Goal: Task Accomplishment & Management: Manage account settings

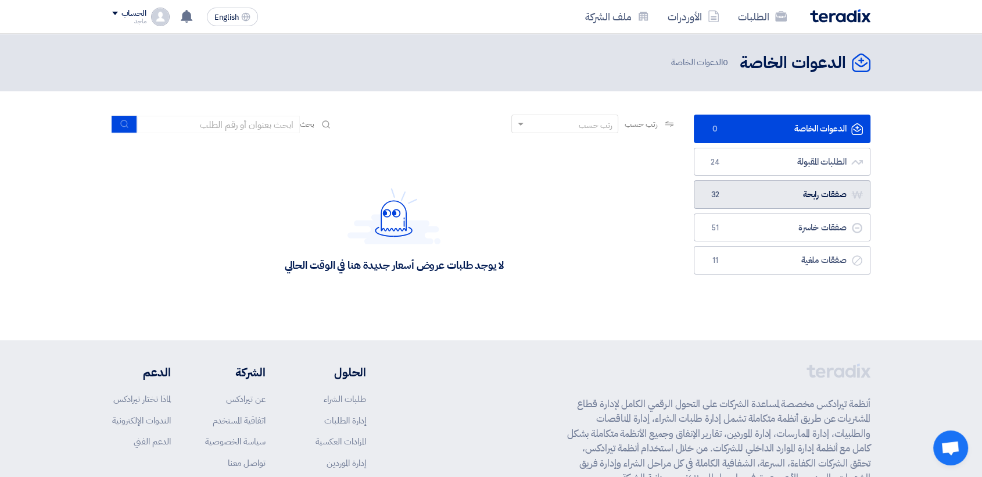
click at [781, 191] on link "صفقات رابحة صفقات رابحة 32" at bounding box center [782, 194] width 177 height 28
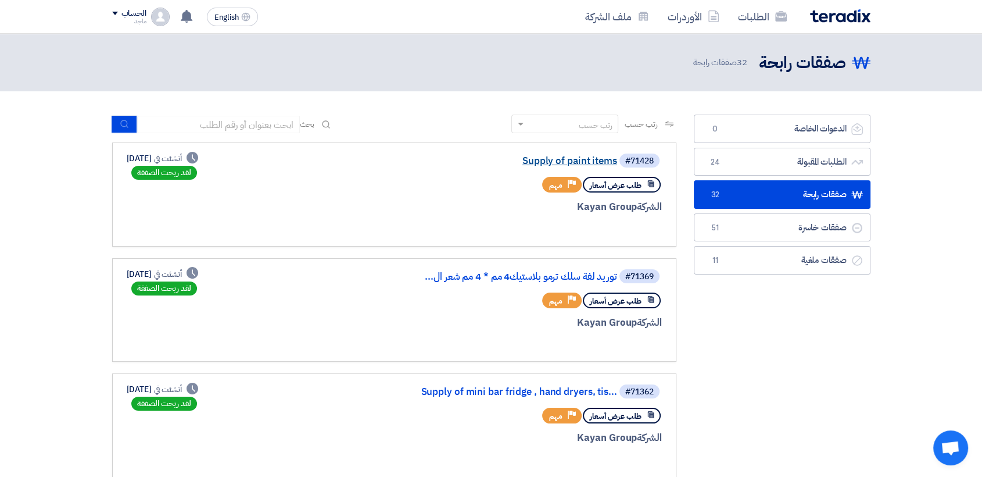
click at [567, 158] on link "Supply of paint items" at bounding box center [501, 161] width 233 height 10
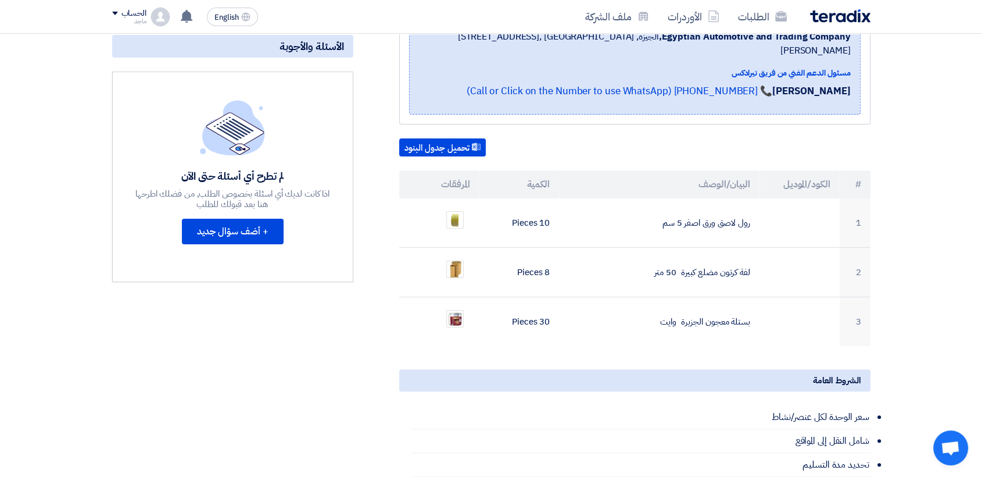
scroll to position [231, 0]
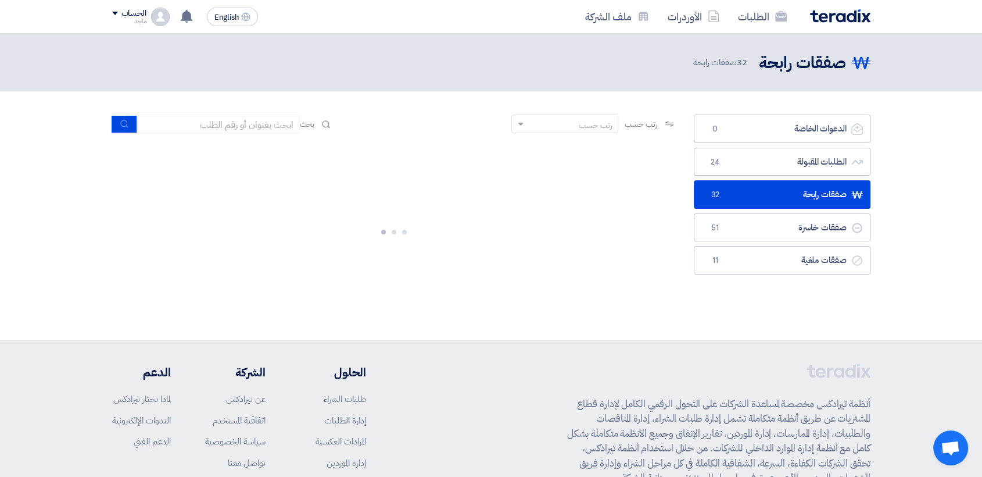
click at [742, 175] on li "الطلبات المقبولة الطلبات المقبولة 24" at bounding box center [782, 162] width 177 height 28
click at [742, 170] on link "الطلبات المقبولة الطلبات المقبولة 24" at bounding box center [782, 162] width 177 height 28
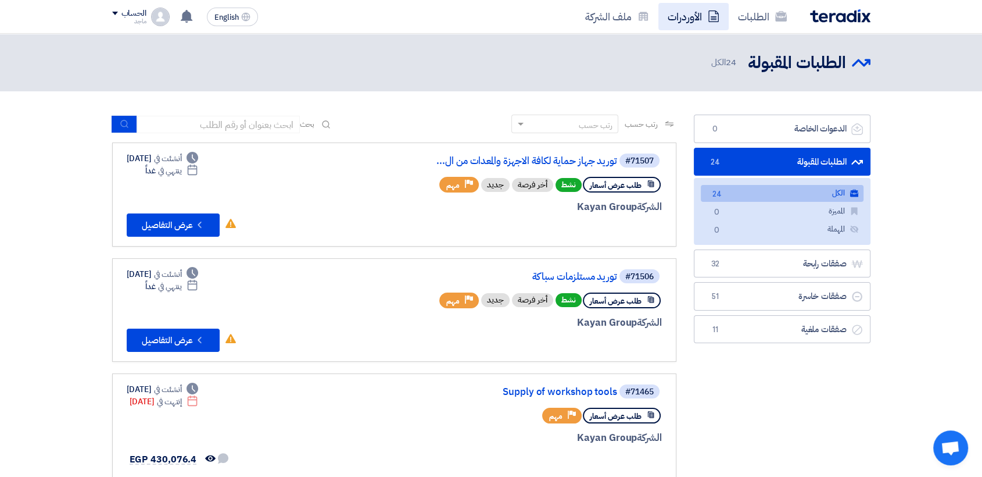
click at [685, 12] on link "الأوردرات" at bounding box center [694, 16] width 70 height 27
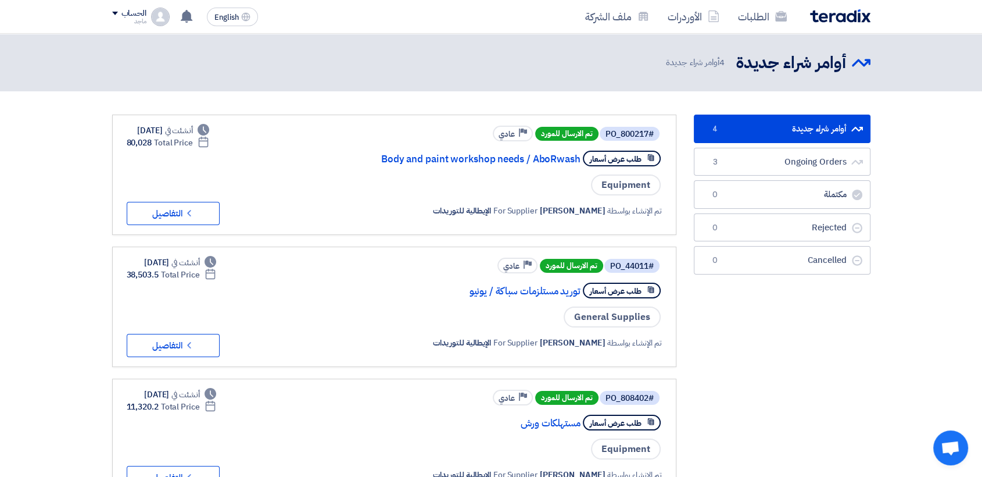
drag, startPoint x: 441, startPoint y: 323, endPoint x: 499, endPoint y: 152, distance: 181.1
click at [499, 152] on app-po-listing-content "#PO_800217 تم الارسال للمورد Priority عادي طلب عرض أسعار Body and paint worksho…" at bounding box center [394, 373] width 564 height 516
click at [356, 327] on div "General Supplies" at bounding box center [504, 316] width 316 height 23
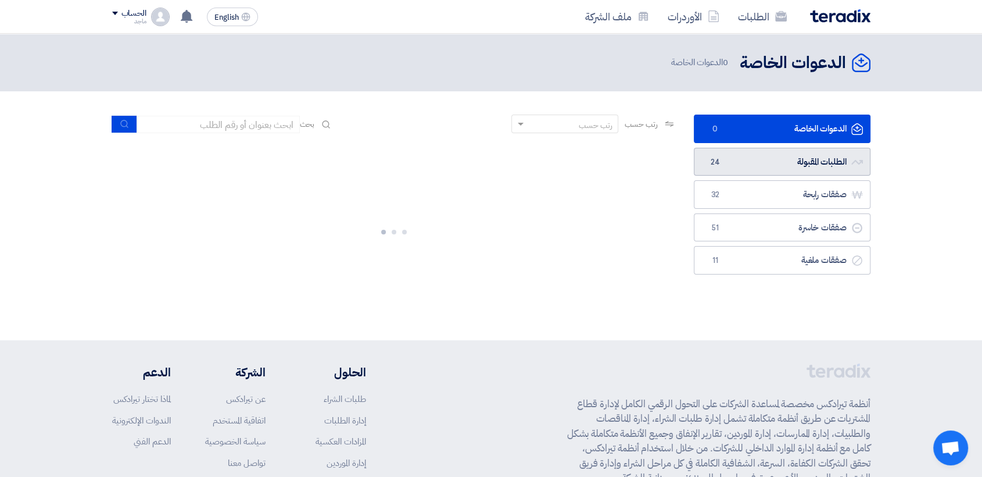
click at [781, 163] on link "الطلبات المقبولة الطلبات المقبولة 24" at bounding box center [782, 162] width 177 height 28
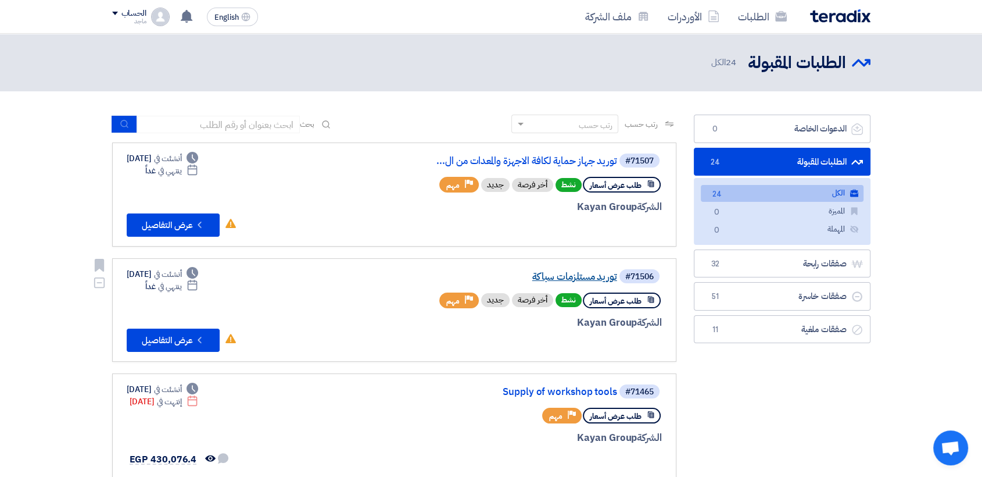
click at [575, 276] on link "توريد مستلزمات سباكة" at bounding box center [501, 276] width 233 height 10
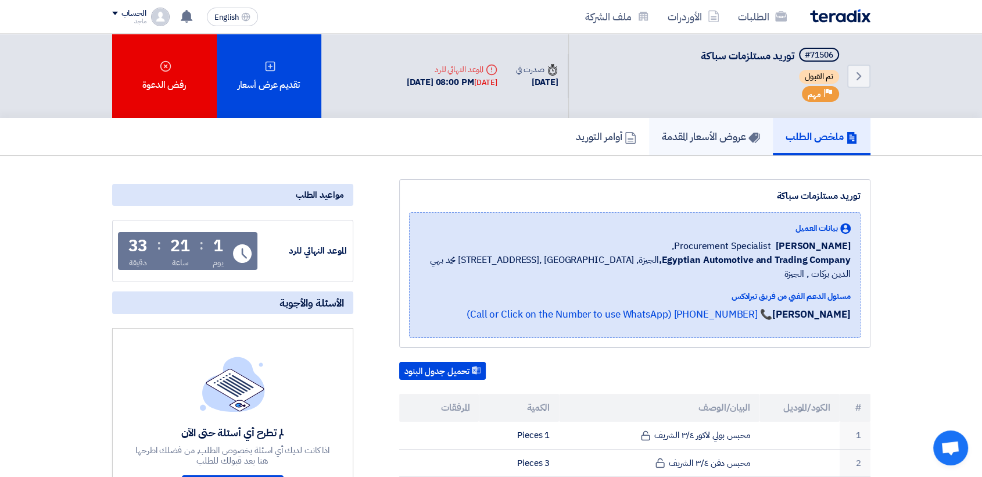
click at [716, 137] on h5 "عروض الأسعار المقدمة" at bounding box center [711, 136] width 98 height 13
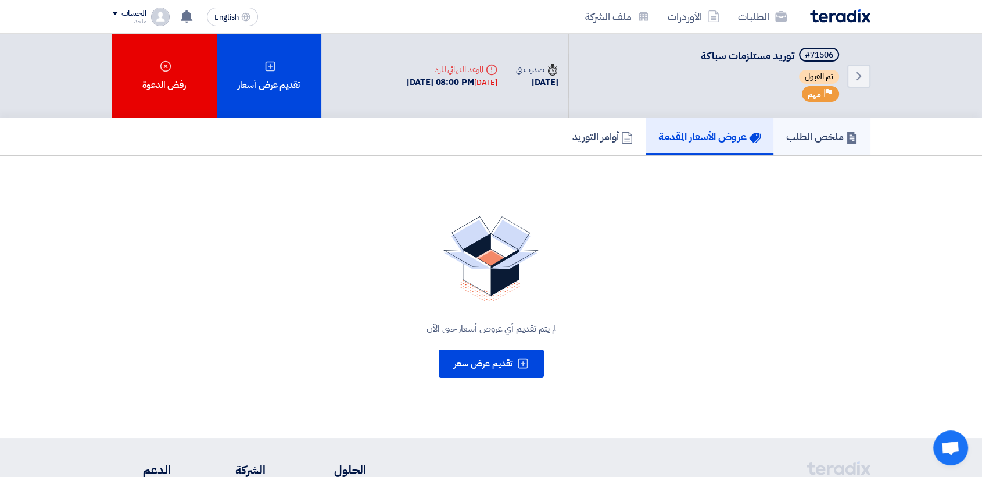
click at [828, 118] on link "ملخص الطلب" at bounding box center [822, 136] width 97 height 37
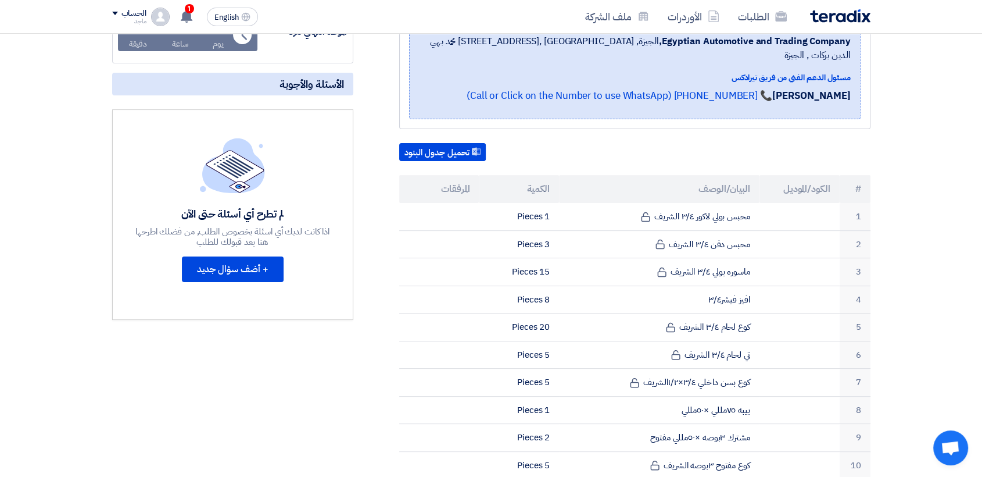
scroll to position [231, 0]
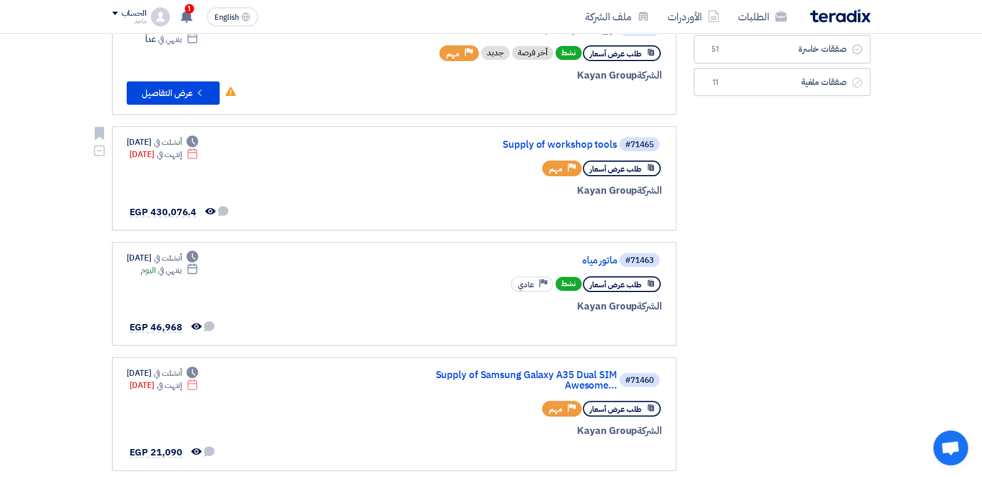
scroll to position [257, 0]
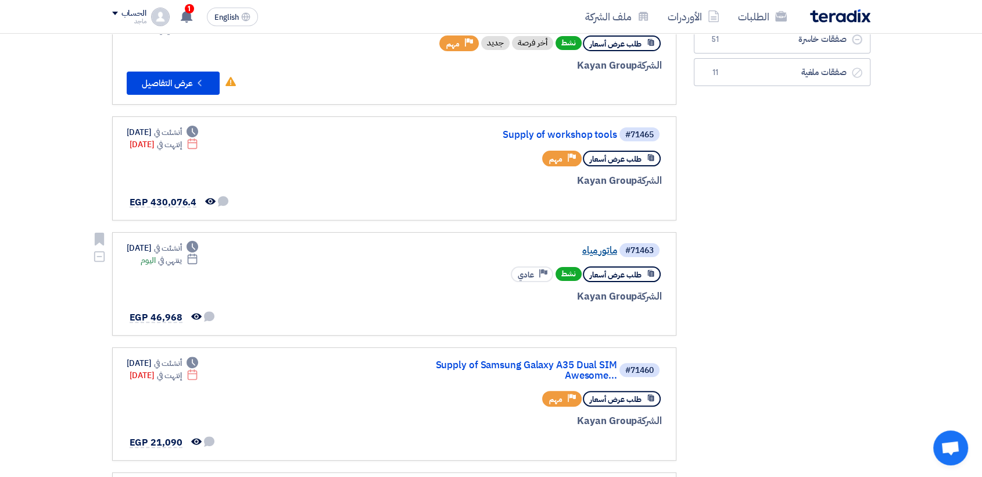
click at [602, 245] on link "ماتور مياه" at bounding box center [501, 250] width 233 height 10
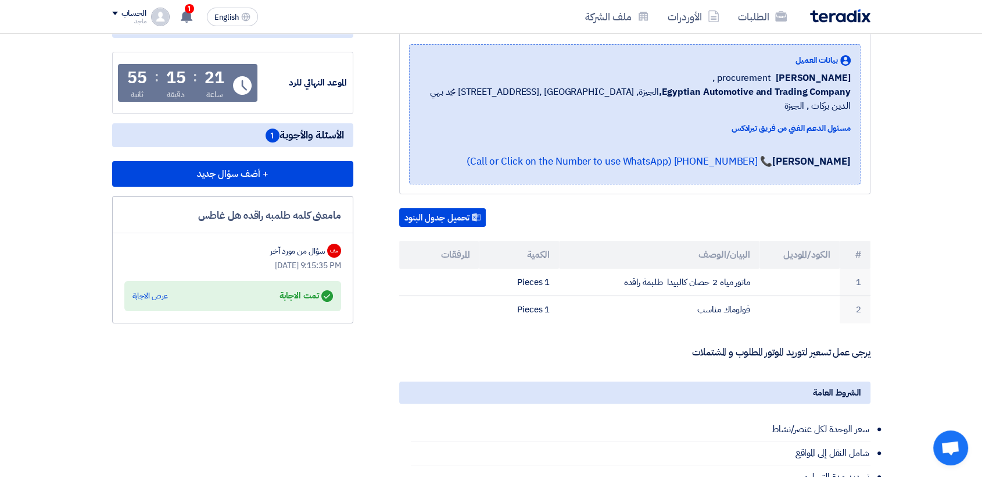
scroll to position [166, 0]
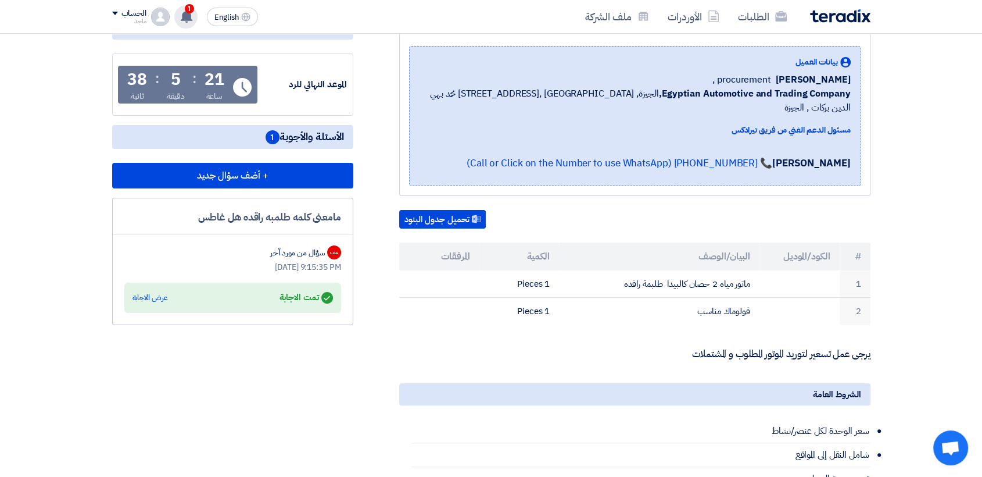
click at [186, 13] on use at bounding box center [187, 16] width 12 height 13
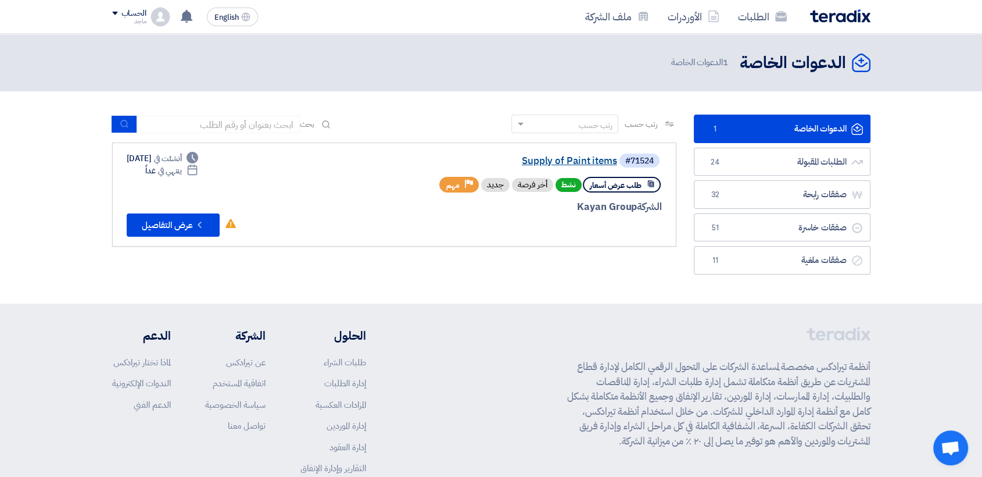
click at [582, 160] on link "Supply of Paint items" at bounding box center [501, 161] width 233 height 10
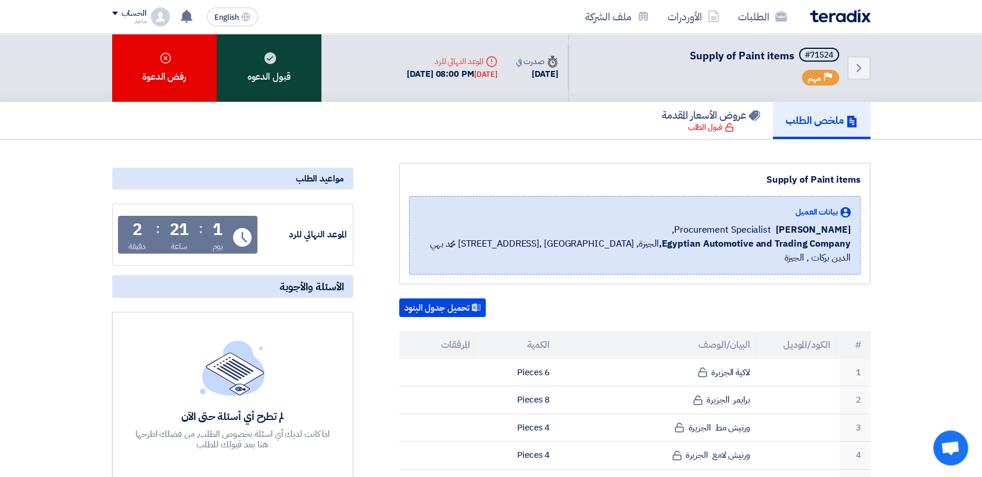
click at [295, 65] on div "قبول الدعوه" at bounding box center [269, 68] width 105 height 68
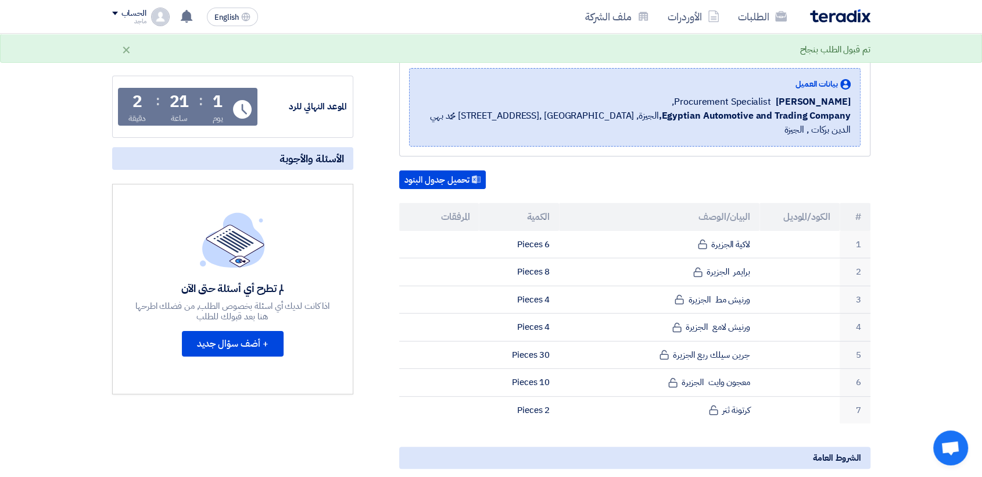
scroll to position [145, 0]
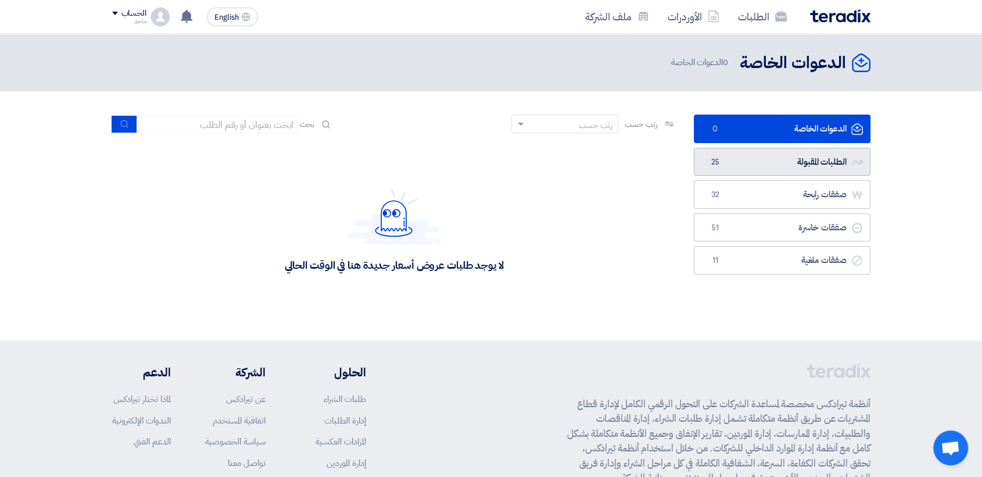
click at [723, 165] on link "الطلبات المقبولة الطلبات المقبولة 25" at bounding box center [782, 162] width 177 height 28
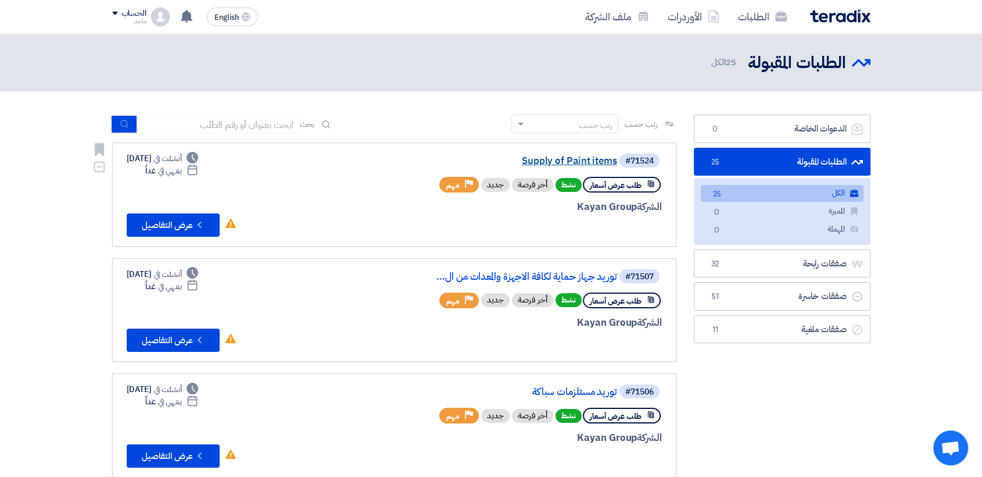
click at [546, 160] on link "Supply of Paint items" at bounding box center [501, 161] width 233 height 10
click at [512, 273] on link "توريد جهاز حماية لكافة الاجهزة والمعدات من ال..." at bounding box center [501, 276] width 233 height 10
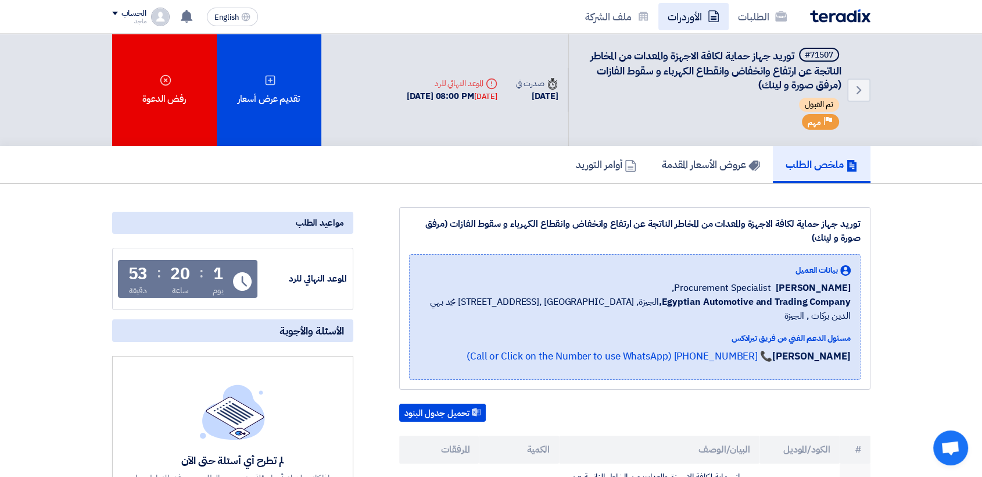
click at [666, 16] on link "الأوردرات" at bounding box center [694, 16] width 70 height 27
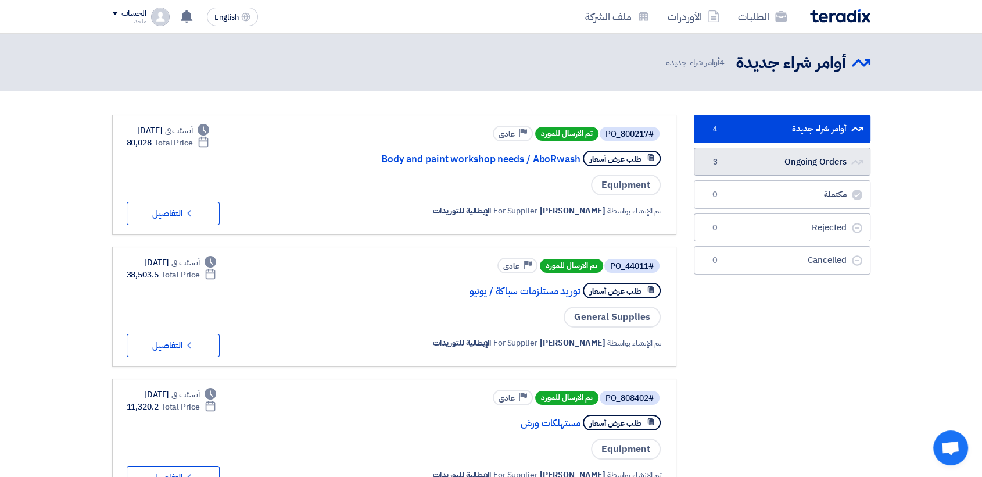
click at [758, 162] on link "Ongoing Orders Ongoing Orders 3" at bounding box center [782, 162] width 177 height 28
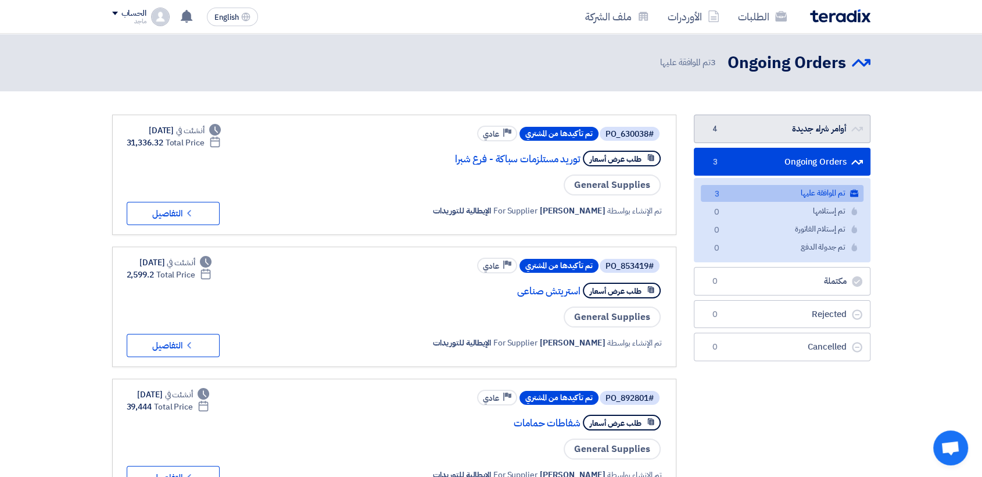
click at [743, 133] on link "أوامر شراء جديدة أوامر شراء جديدة 4" at bounding box center [782, 129] width 177 height 28
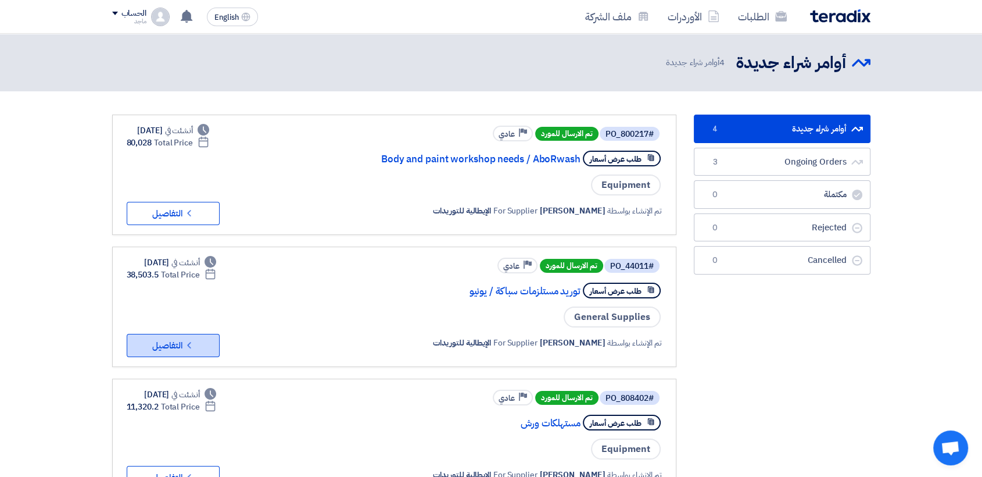
click at [191, 342] on use at bounding box center [188, 345] width 3 height 6
